Goal: Obtain resource: Obtain resource

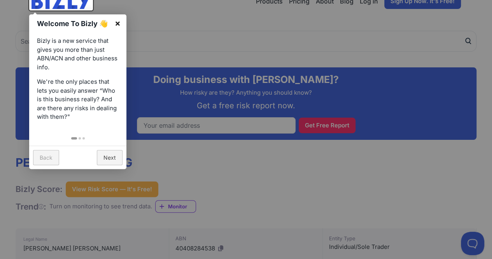
click at [118, 24] on link "×" at bounding box center [118, 23] width 18 height 18
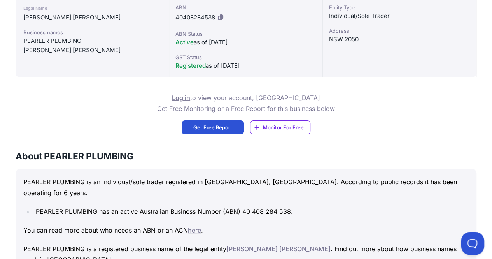
scroll to position [291, 0]
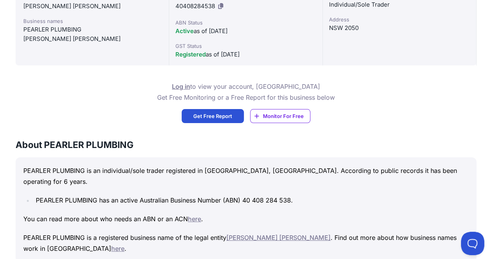
click at [230, 116] on span "Get Free Report" at bounding box center [212, 116] width 39 height 8
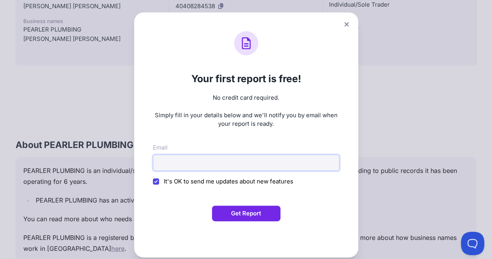
click at [221, 159] on input "Email" at bounding box center [246, 162] width 187 height 16
type input "[PERSON_NAME][EMAIL_ADDRESS][DOMAIN_NAME]"
click at [156, 183] on input "It's OK to send me updates about new features" at bounding box center [156, 181] width 6 height 6
checkbox input "false"
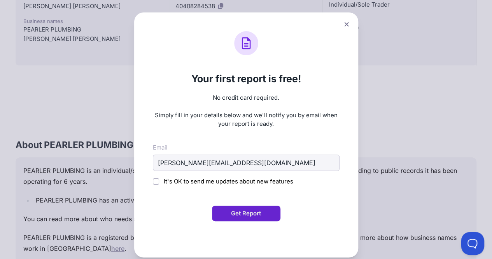
click at [239, 210] on button "Get Report" at bounding box center [246, 213] width 68 height 16
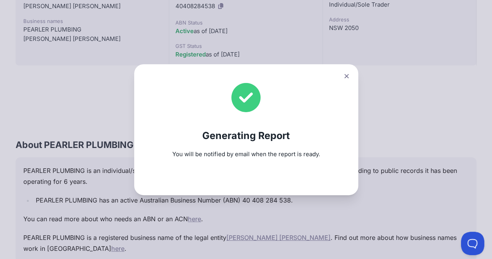
drag, startPoint x: 348, startPoint y: 77, endPoint x: 345, endPoint y: 67, distance: 10.8
click at [345, 67] on div "Generating Report You will be notified by email when the report is ready." at bounding box center [246, 129] width 224 height 131
click at [348, 75] on icon at bounding box center [346, 76] width 4 height 4
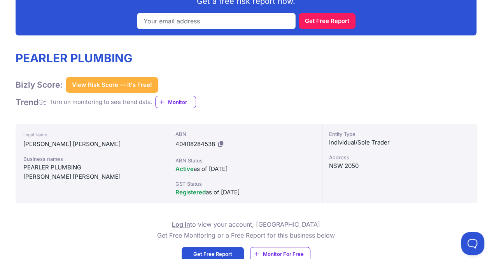
scroll to position [153, 0]
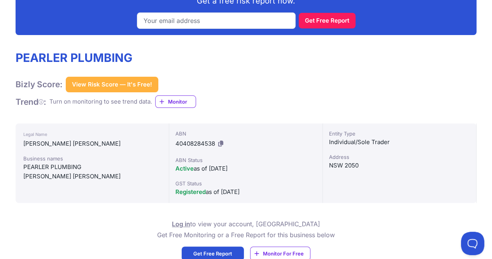
click at [196, 104] on span "Monitor" at bounding box center [182, 102] width 28 height 8
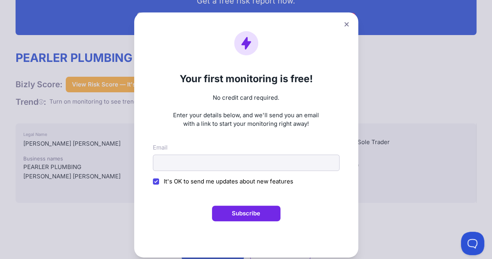
click at [345, 25] on icon at bounding box center [346, 24] width 5 height 5
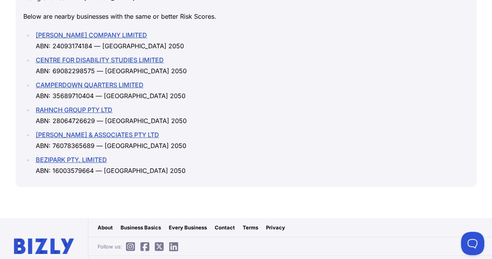
scroll to position [1135, 0]
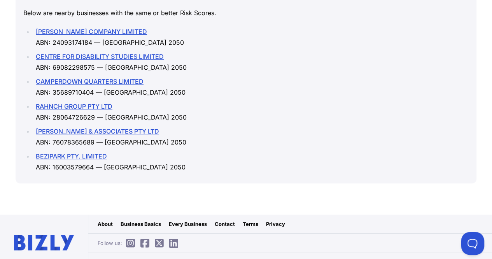
click at [86, 28] on link "DE QUINCEY COMPANY LIMITED" at bounding box center [91, 32] width 111 height 8
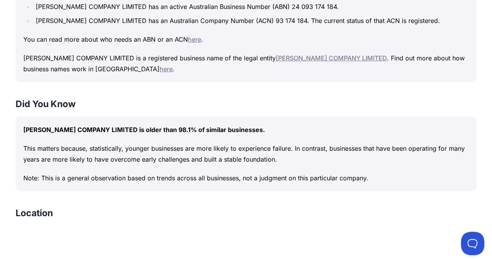
scroll to position [399, 0]
